Goal: Answer question/provide support

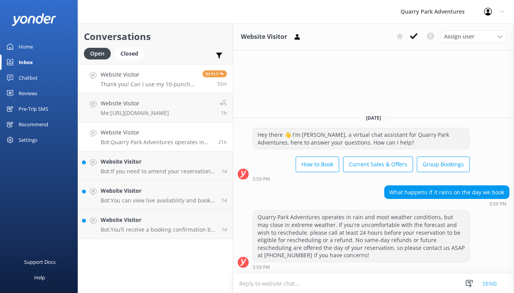
click at [165, 82] on p "Thank you! Can I use my 10-punch pass to pay for my kids and their friends?" at bounding box center [149, 84] width 96 height 7
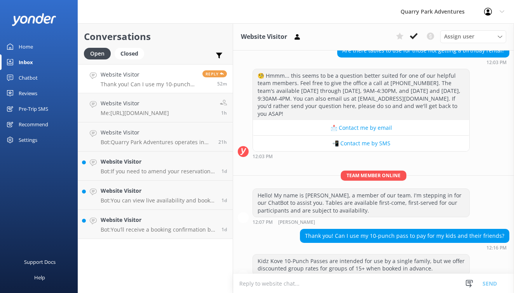
scroll to position [90, 0]
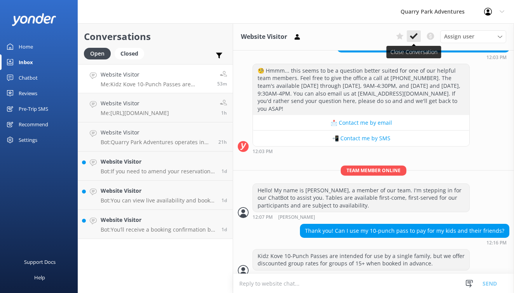
click at [412, 40] on button at bounding box center [414, 36] width 14 height 12
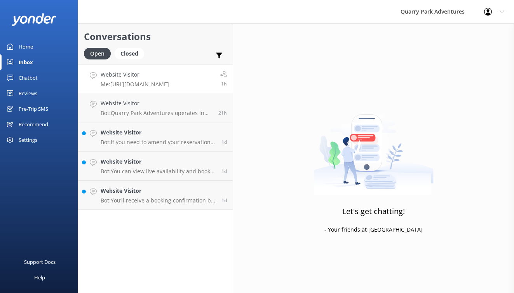
click at [169, 84] on p "Me: [URL][DOMAIN_NAME]" at bounding box center [135, 84] width 68 height 7
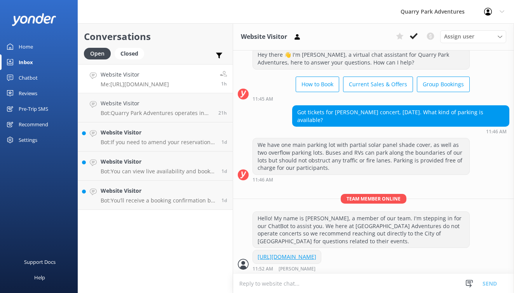
scroll to position [24, 0]
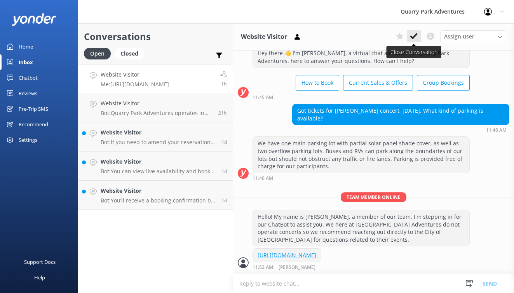
click at [414, 38] on icon at bounding box center [414, 36] width 8 height 8
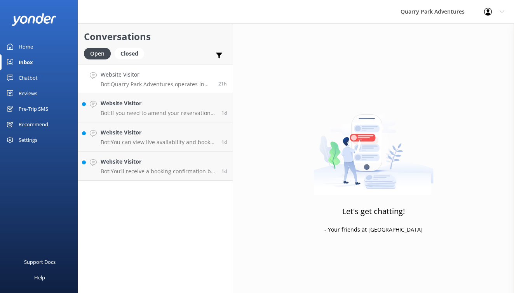
click at [167, 72] on h4 "Website Visitor" at bounding box center [157, 74] width 112 height 9
